Goal: Task Accomplishment & Management: Manage account settings

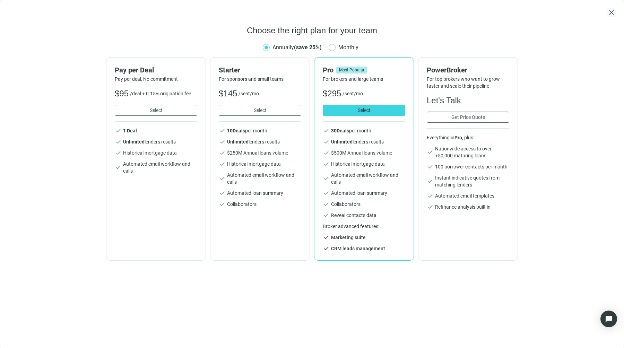
click at [610, 12] on span "close" at bounding box center [612, 12] width 8 height 8
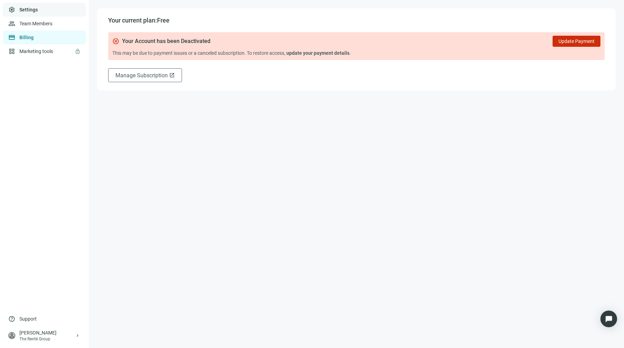
click at [38, 8] on link "Settings" at bounding box center [28, 10] width 18 height 6
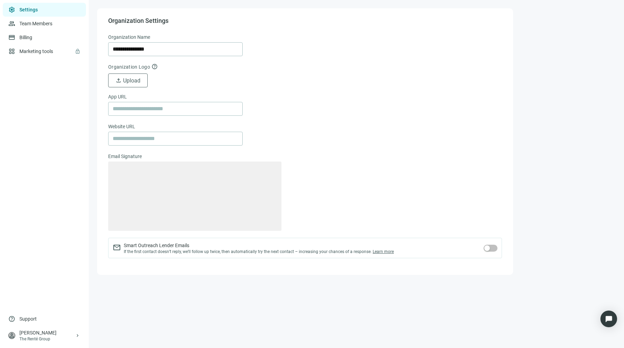
type textarea "**********"
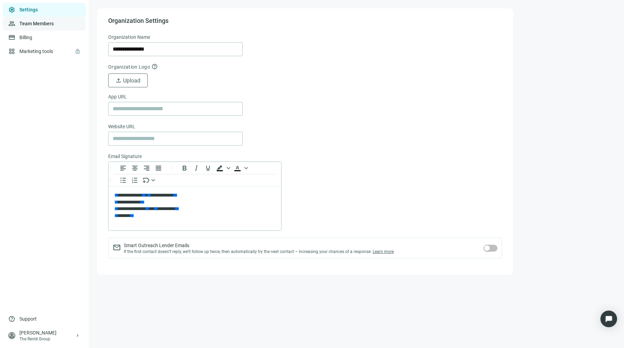
click at [37, 23] on link "Team Members" at bounding box center [36, 24] width 34 height 6
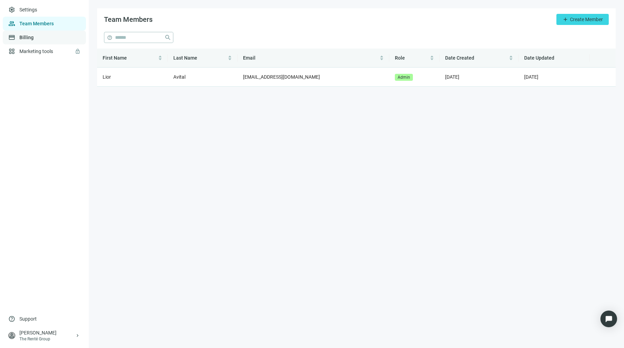
click at [34, 40] on link "Billing" at bounding box center [26, 38] width 14 height 6
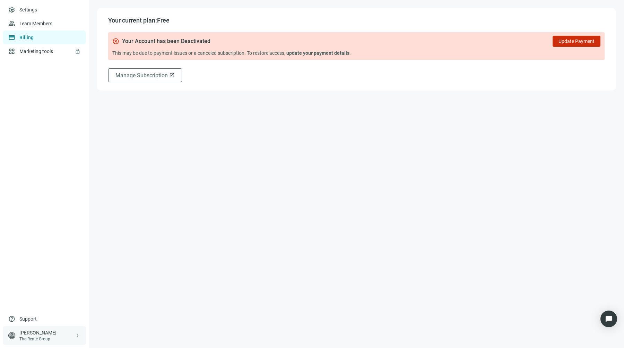
click at [54, 332] on div "[PERSON_NAME]" at bounding box center [46, 333] width 55 height 7
click at [53, 334] on div "[PERSON_NAME]" at bounding box center [46, 333] width 55 height 7
click at [129, 330] on div "logout Log out" at bounding box center [131, 336] width 83 height 18
click at [123, 336] on span "Log out" at bounding box center [116, 337] width 17 height 6
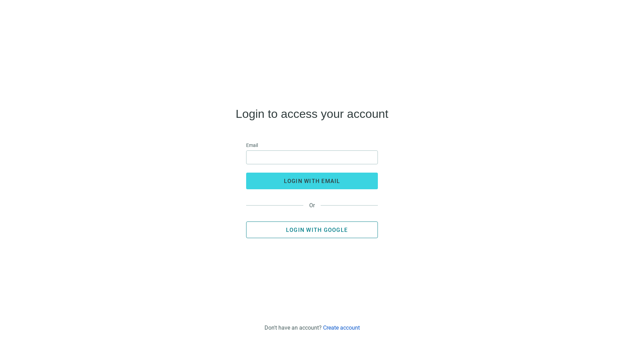
click at [326, 227] on span "Login with Google" at bounding box center [317, 230] width 62 height 7
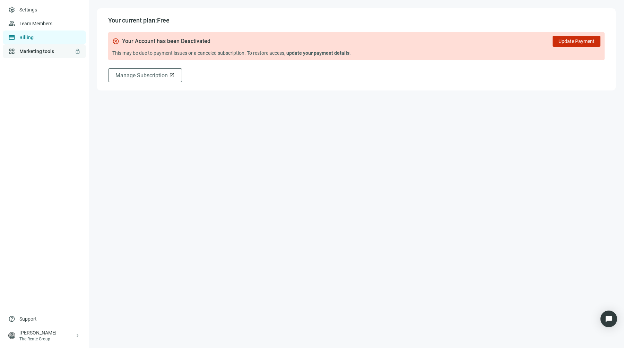
click at [28, 50] on link "Marketing tools lock" at bounding box center [36, 52] width 35 height 6
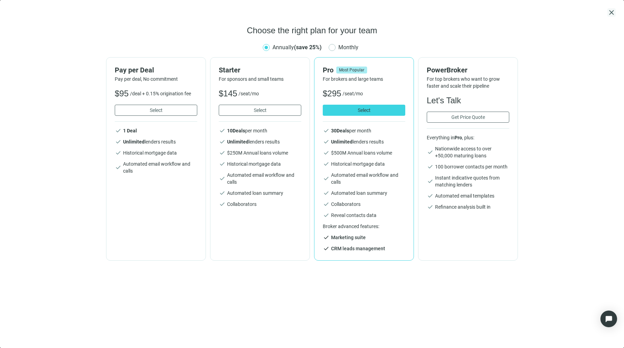
click at [613, 14] on span "close" at bounding box center [612, 12] width 8 height 8
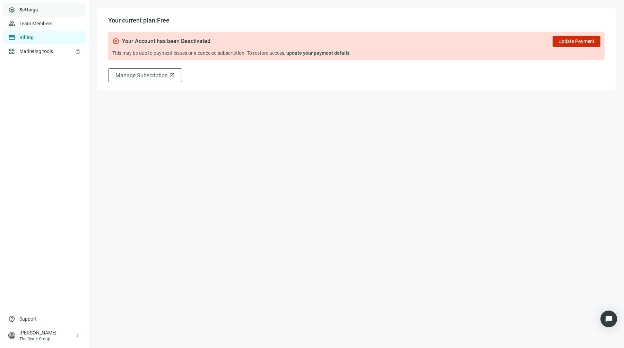
click at [38, 11] on link "Settings" at bounding box center [28, 10] width 18 height 6
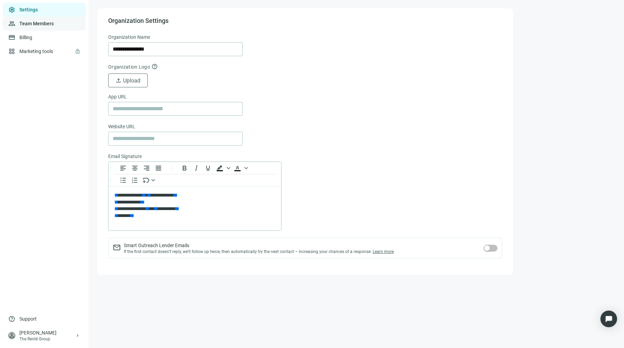
click at [36, 21] on link "Team Members" at bounding box center [36, 24] width 34 height 6
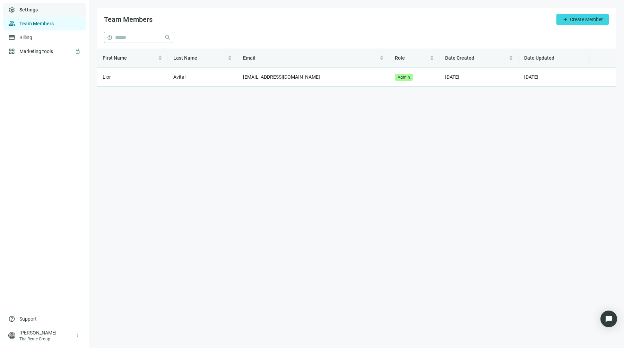
click at [36, 12] on link "Settings" at bounding box center [28, 10] width 18 height 6
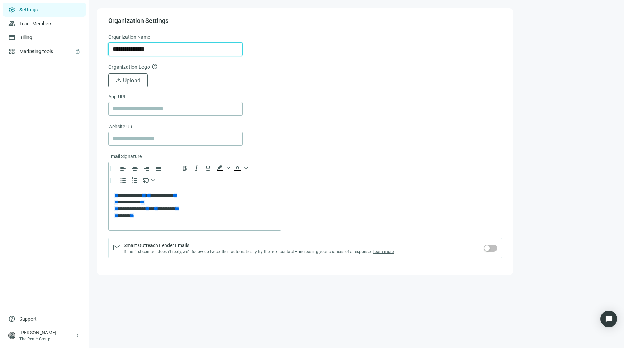
click at [122, 48] on input "**********" at bounding box center [176, 49] width 126 height 13
click at [363, 137] on form "**********" at bounding box center [305, 149] width 394 height 233
click at [282, 92] on form "**********" at bounding box center [305, 149] width 394 height 233
click at [53, 343] on div "person Lior Avital The Renté Group keyboard_arrow_right" at bounding box center [44, 335] width 83 height 19
click at [37, 12] on link "Settings" at bounding box center [28, 10] width 18 height 6
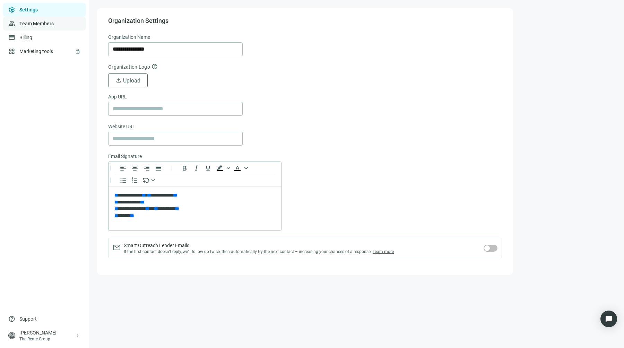
click at [40, 26] on link "Team Members" at bounding box center [36, 24] width 34 height 6
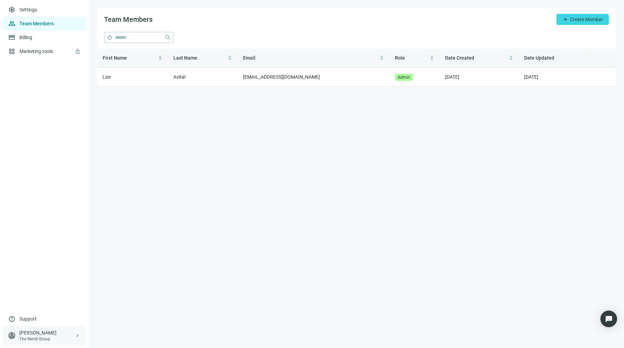
click at [39, 332] on div "[PERSON_NAME]" at bounding box center [46, 333] width 55 height 7
click at [109, 339] on span "Log out" at bounding box center [116, 337] width 17 height 6
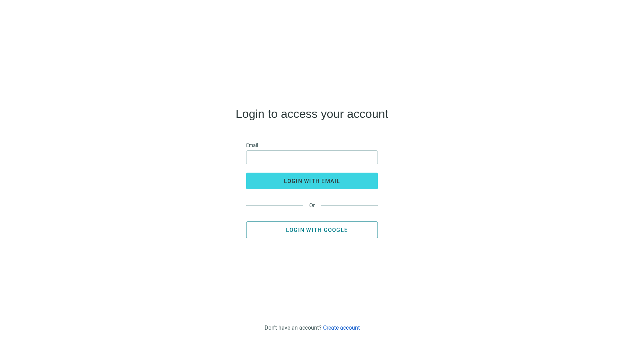
click at [292, 225] on button "Login with Google" at bounding box center [312, 230] width 132 height 17
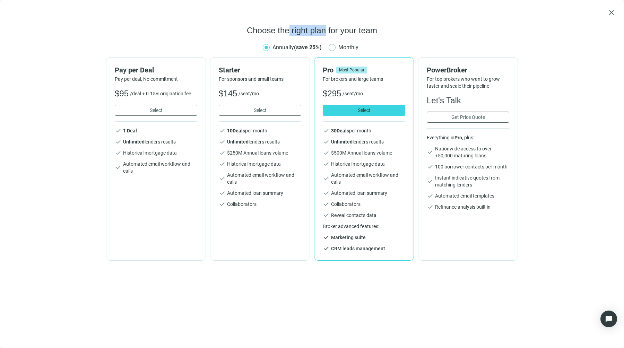
drag, startPoint x: 288, startPoint y: 28, endPoint x: 325, endPoint y: 28, distance: 37.8
click at [325, 28] on span "Choose the right plan for your team" at bounding box center [312, 30] width 130 height 11
click at [343, 31] on span "Choose the right plan for your team" at bounding box center [312, 30] width 130 height 11
click at [616, 9] on span "close" at bounding box center [612, 12] width 8 height 8
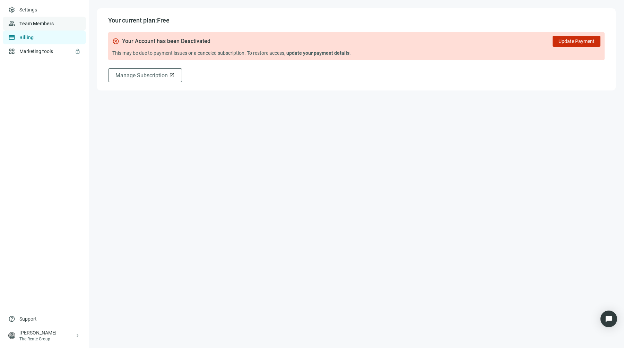
click at [21, 21] on link "Team Members" at bounding box center [36, 24] width 34 height 6
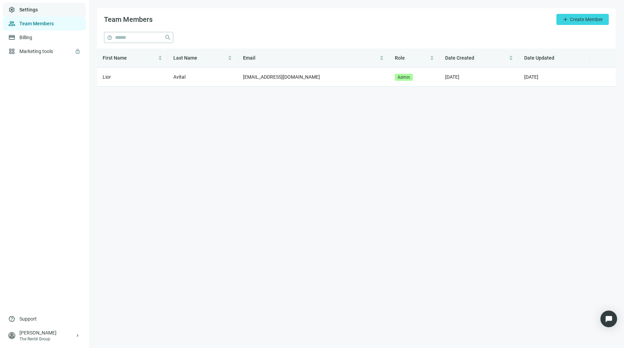
click at [19, 7] on link "Settings" at bounding box center [28, 10] width 18 height 6
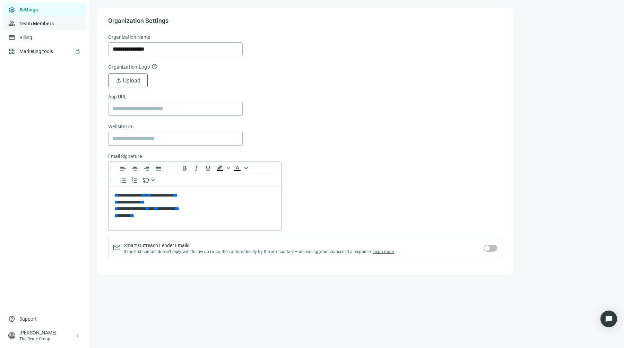
click at [27, 22] on link "Team Members" at bounding box center [36, 24] width 34 height 6
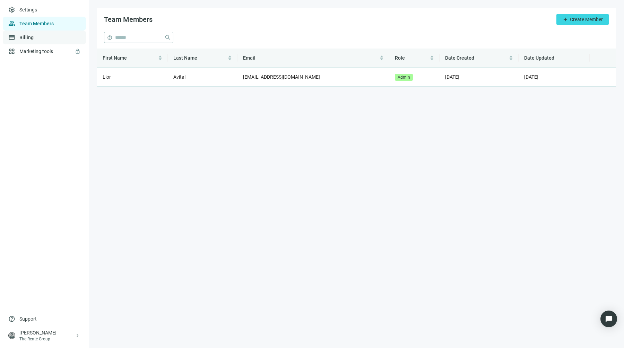
click at [27, 36] on link "Billing" at bounding box center [26, 38] width 14 height 6
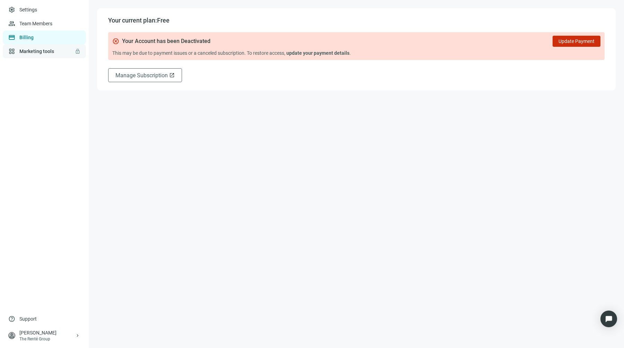
click at [29, 49] on link "Marketing tools lock" at bounding box center [36, 52] width 35 height 6
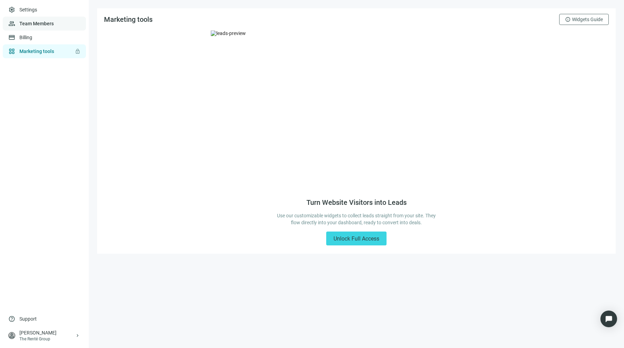
click at [26, 37] on link "Billing" at bounding box center [25, 38] width 13 height 6
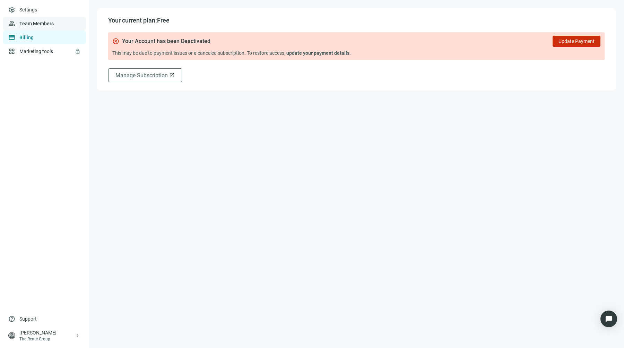
click at [27, 23] on link "Team Members" at bounding box center [36, 24] width 34 height 6
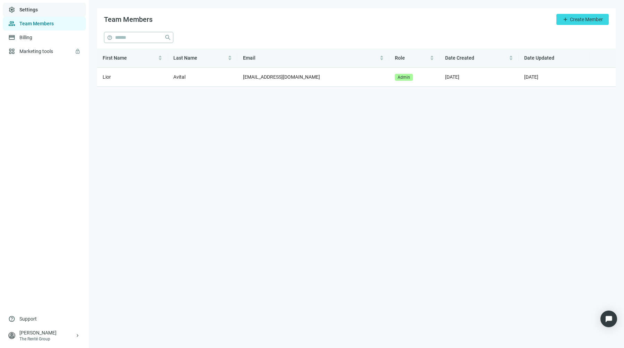
click at [37, 11] on link "Settings" at bounding box center [28, 10] width 18 height 6
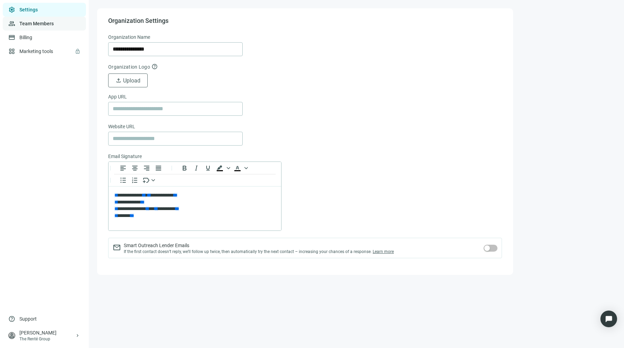
click at [41, 24] on link "Team Members" at bounding box center [36, 24] width 34 height 6
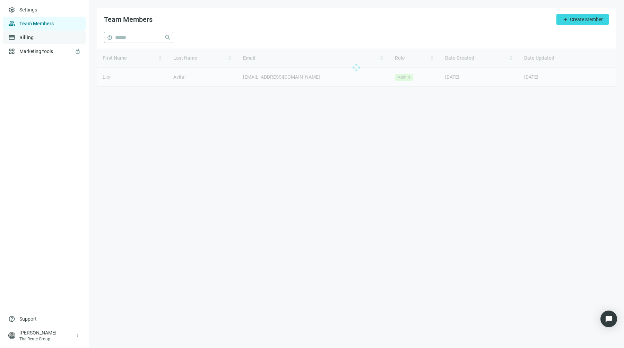
click at [34, 35] on link "Billing" at bounding box center [26, 38] width 14 height 6
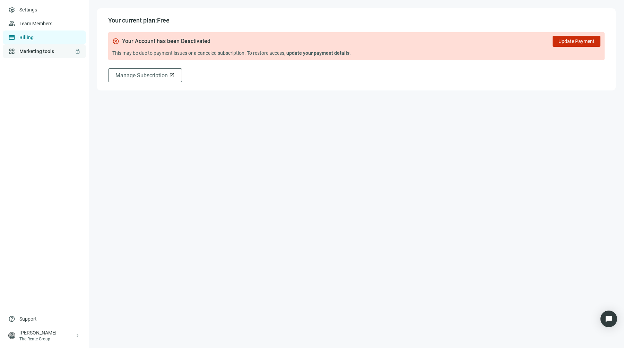
click at [42, 49] on link "Marketing tools lock" at bounding box center [36, 52] width 35 height 6
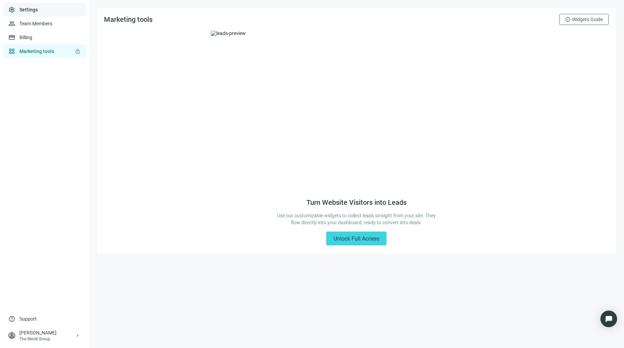
click at [32, 26] on link "Team Members" at bounding box center [35, 24] width 33 height 6
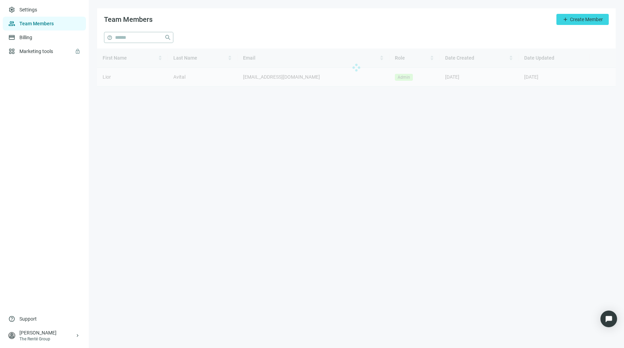
click at [20, 2] on div "settings Settings group Team Members credit_card Billing grid_view Marketing to…" at bounding box center [44, 174] width 89 height 348
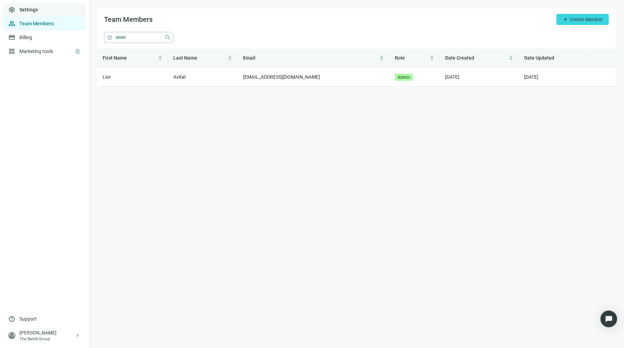
click at [23, 12] on link "Settings" at bounding box center [28, 10] width 18 height 6
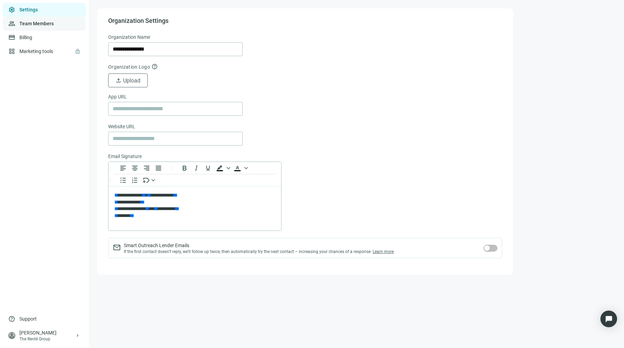
click at [28, 24] on link "Team Members" at bounding box center [36, 24] width 34 height 6
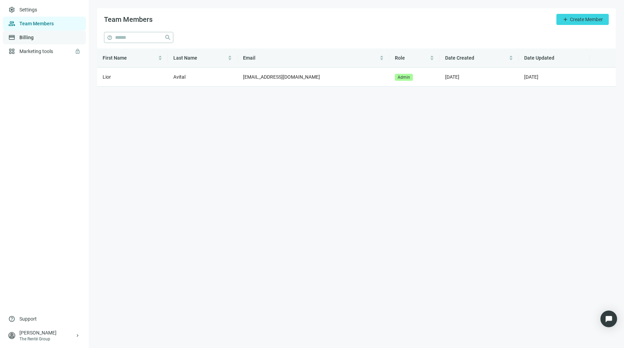
click at [29, 36] on link "Billing" at bounding box center [26, 38] width 14 height 6
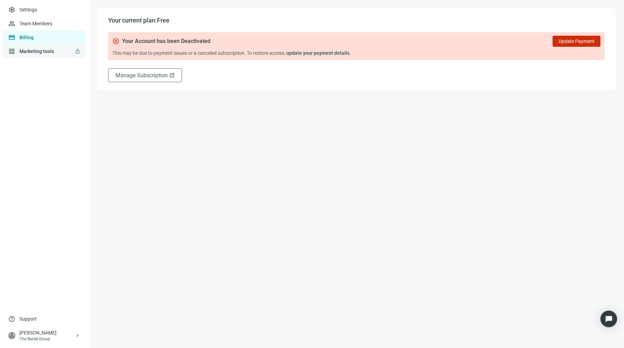
click at [34, 51] on link "Marketing tools lock" at bounding box center [36, 52] width 35 height 6
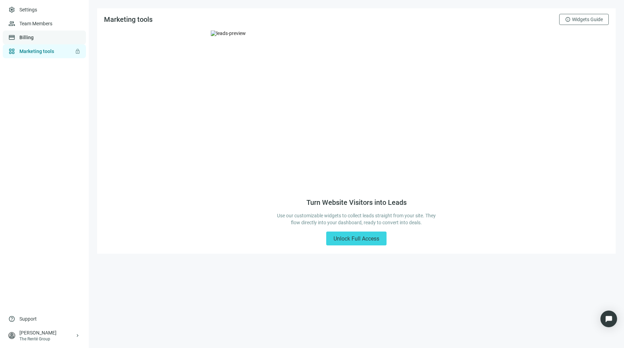
click at [32, 38] on link "Billing" at bounding box center [26, 38] width 14 height 6
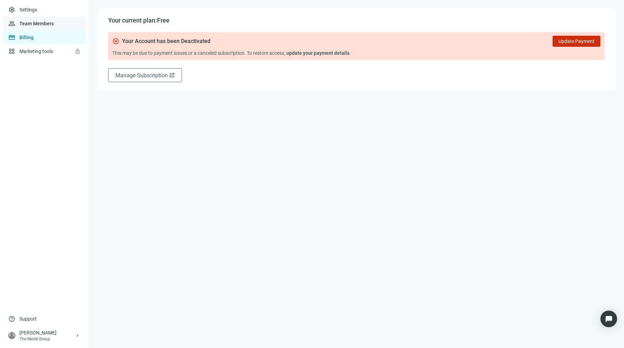
click at [31, 26] on link "Team Members" at bounding box center [36, 24] width 34 height 6
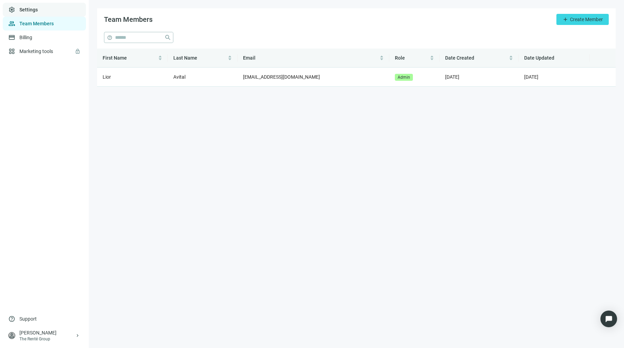
click at [22, 12] on link "Settings" at bounding box center [28, 10] width 18 height 6
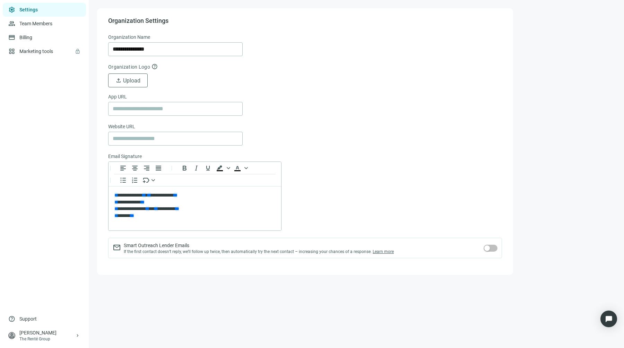
click at [309, 87] on form "**********" at bounding box center [305, 149] width 394 height 233
click at [31, 35] on link "Billing" at bounding box center [26, 38] width 14 height 6
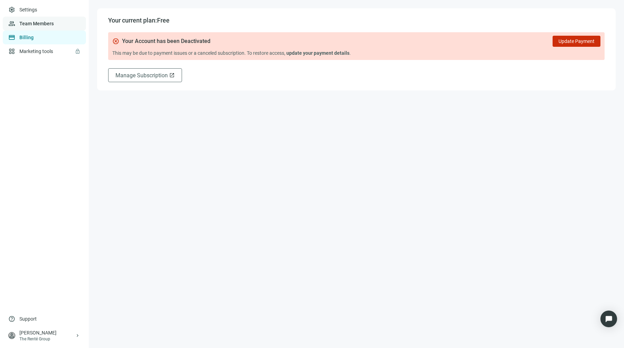
click at [25, 21] on link "Team Members" at bounding box center [36, 24] width 34 height 6
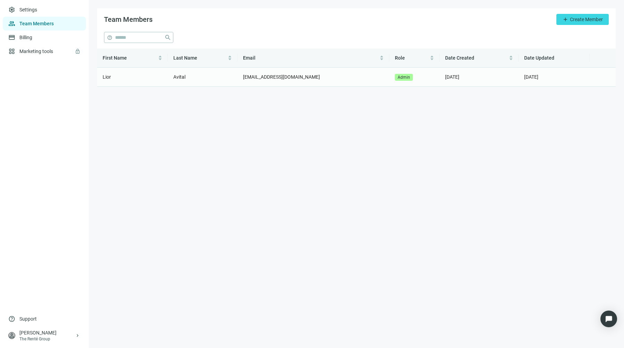
click at [140, 79] on td "Lior" at bounding box center [132, 77] width 71 height 19
click at [511, 78] on td "04.18.2025" at bounding box center [479, 77] width 79 height 19
click at [455, 77] on span "04.18.2025" at bounding box center [452, 77] width 14 height 6
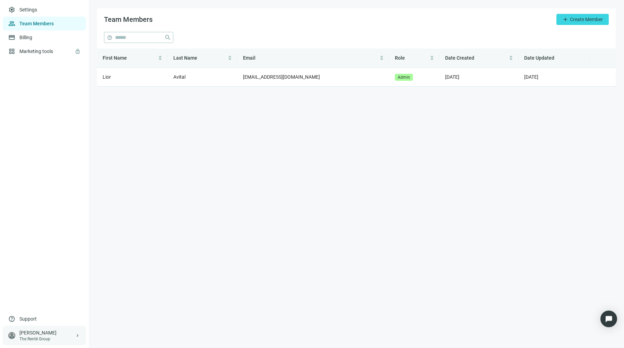
click at [67, 341] on div "The Renté Group" at bounding box center [46, 339] width 55 height 6
click at [122, 342] on div "logout Log out" at bounding box center [131, 336] width 83 height 12
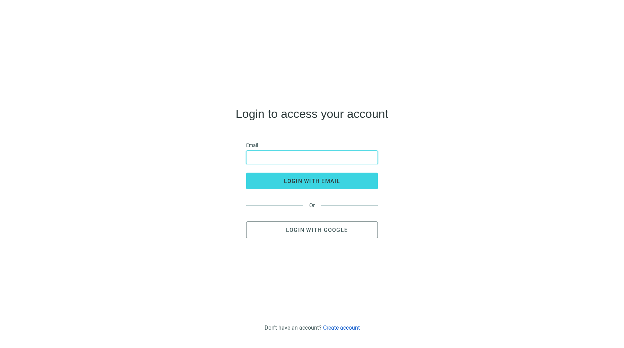
click at [312, 160] on input "email" at bounding box center [312, 157] width 123 height 13
type input "**********"
click at [246, 173] on button "login with email" at bounding box center [312, 181] width 132 height 17
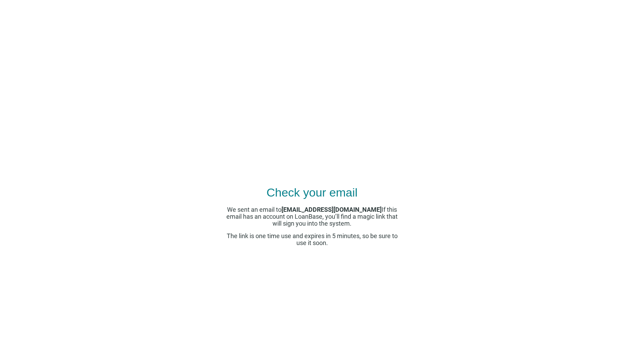
click at [428, 86] on div "Check your email We sent an email to lioravital01@gmail.com If this email has a…" at bounding box center [312, 174] width 624 height 348
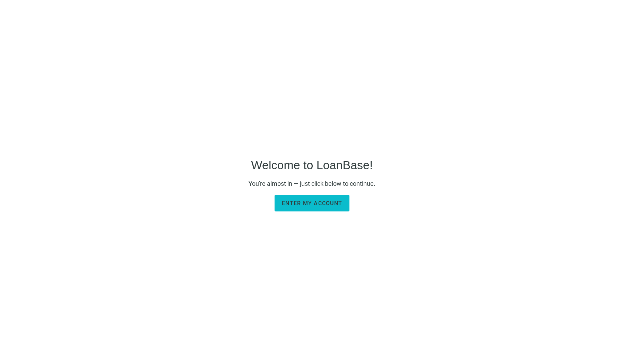
click at [321, 207] on button "Enter my account" at bounding box center [312, 203] width 75 height 17
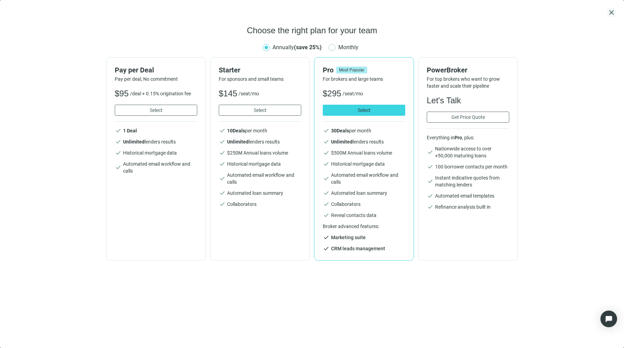
click at [613, 16] on span "close" at bounding box center [612, 12] width 8 height 8
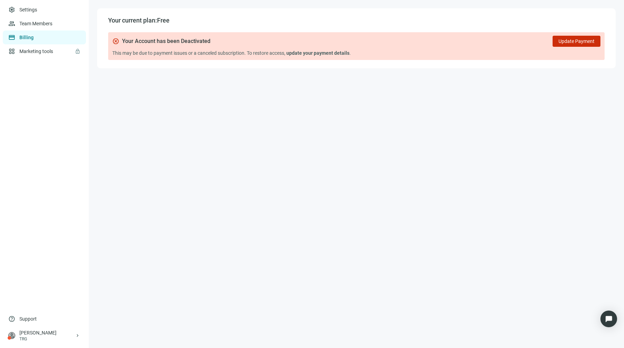
click at [363, 124] on main "Your current plan: Free cancel Your Account has been Deactivated Update Payment…" at bounding box center [357, 174] width 536 height 348
